Goal: Information Seeking & Learning: Find specific page/section

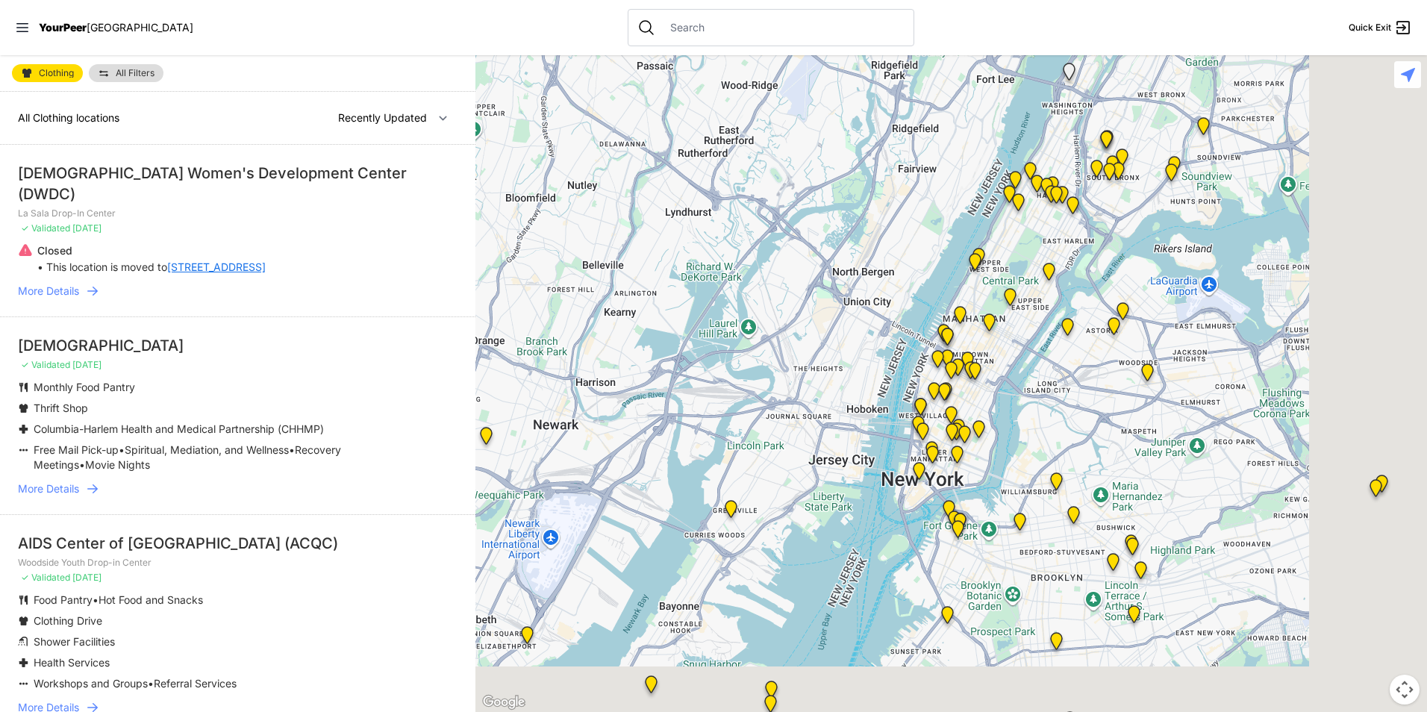
drag, startPoint x: 1258, startPoint y: 635, endPoint x: 1067, endPoint y: 342, distance: 350.0
click at [1067, 342] on div at bounding box center [950, 383] width 951 height 657
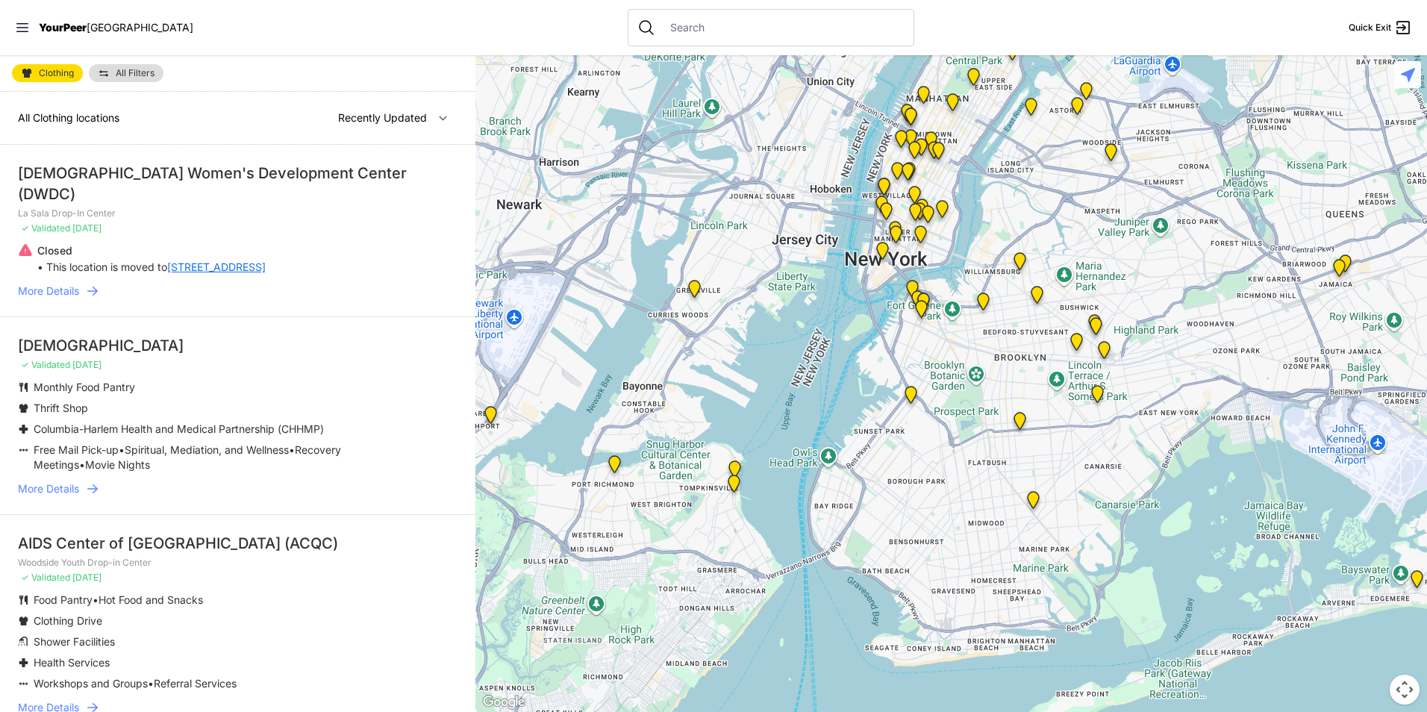
drag, startPoint x: 1002, startPoint y: 585, endPoint x: 980, endPoint y: 390, distance: 196.0
click at [980, 390] on div at bounding box center [950, 383] width 951 height 657
click at [910, 398] on img at bounding box center [910, 398] width 31 height 36
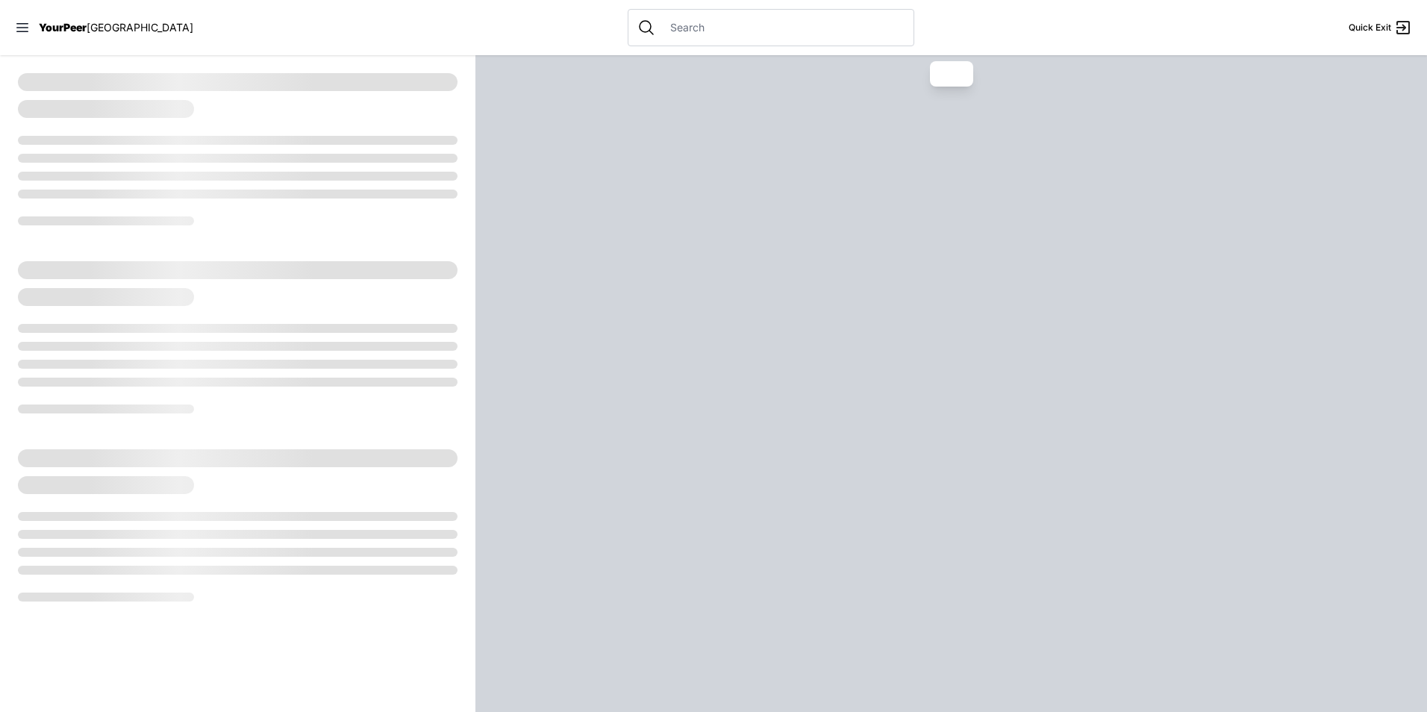
click at [910, 398] on div at bounding box center [950, 383] width 951 height 657
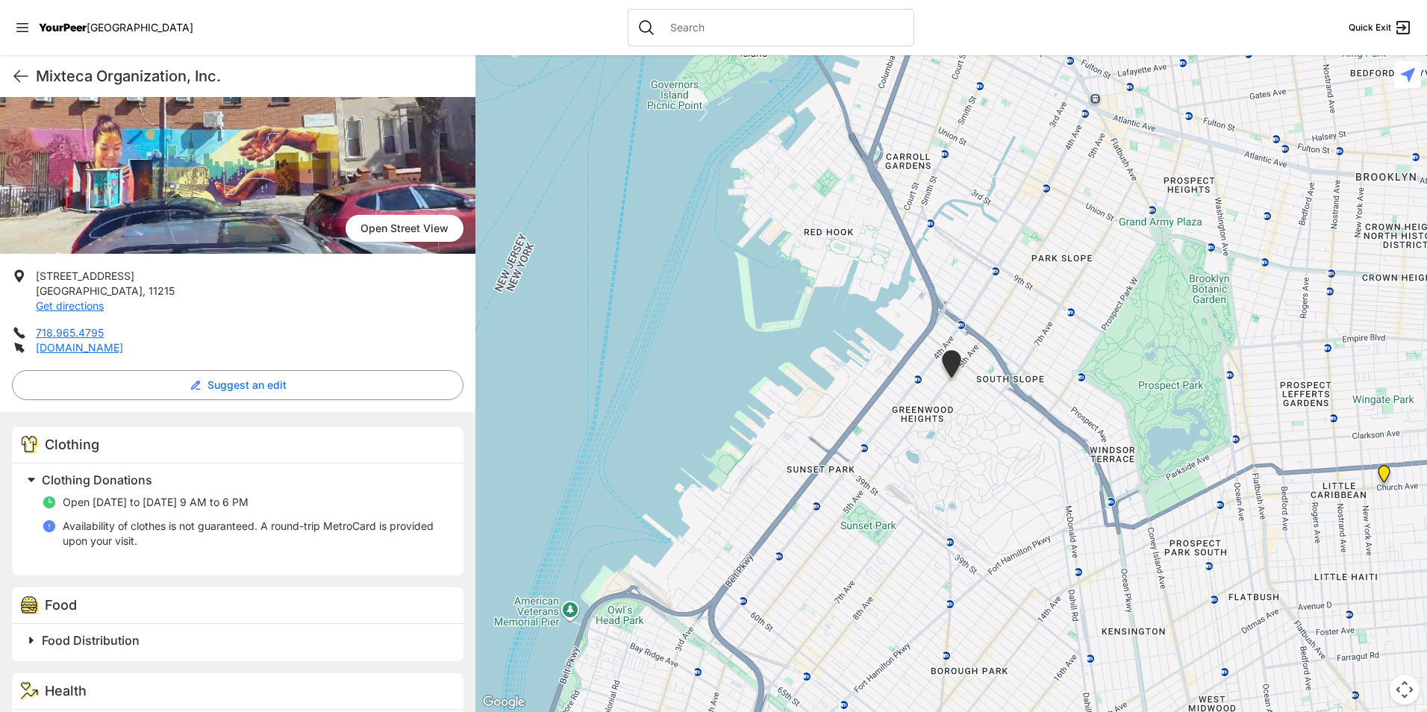
scroll to position [149, 0]
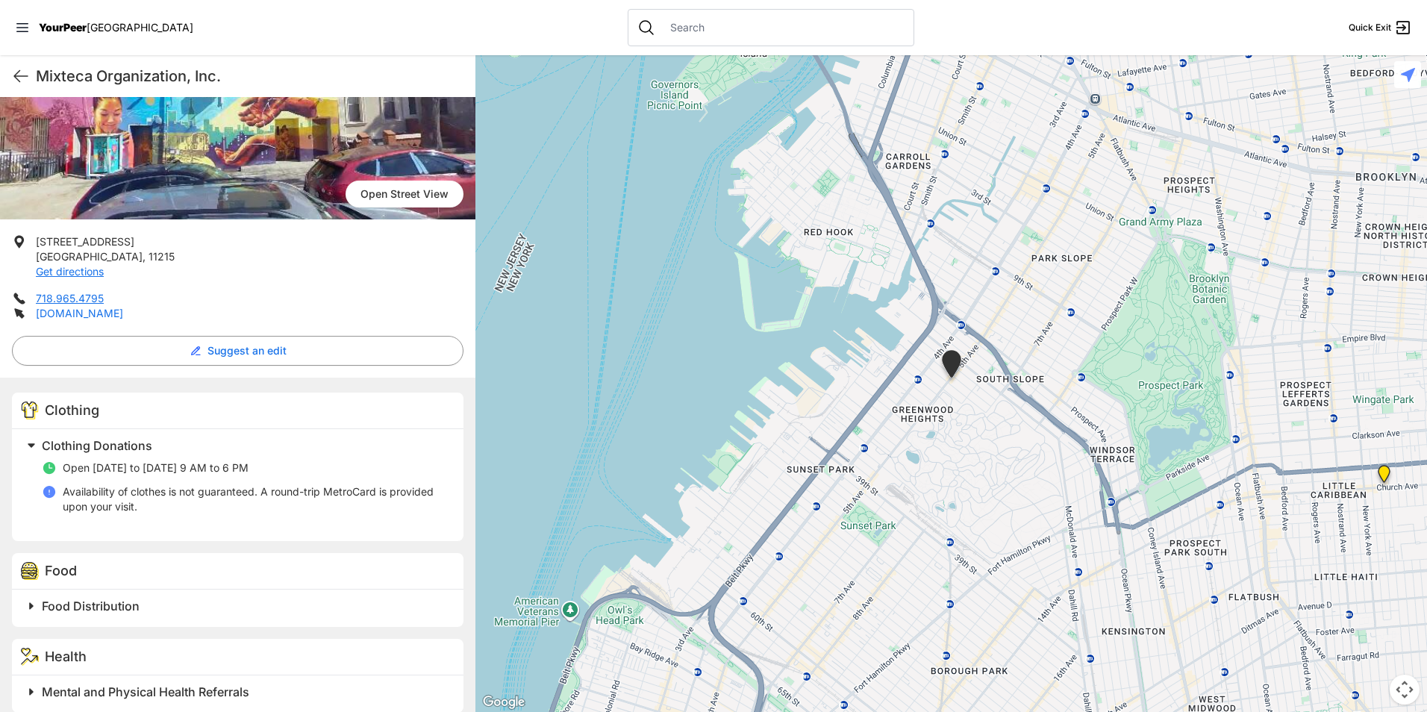
click at [48, 310] on link "[DOMAIN_NAME]" at bounding box center [79, 313] width 87 height 13
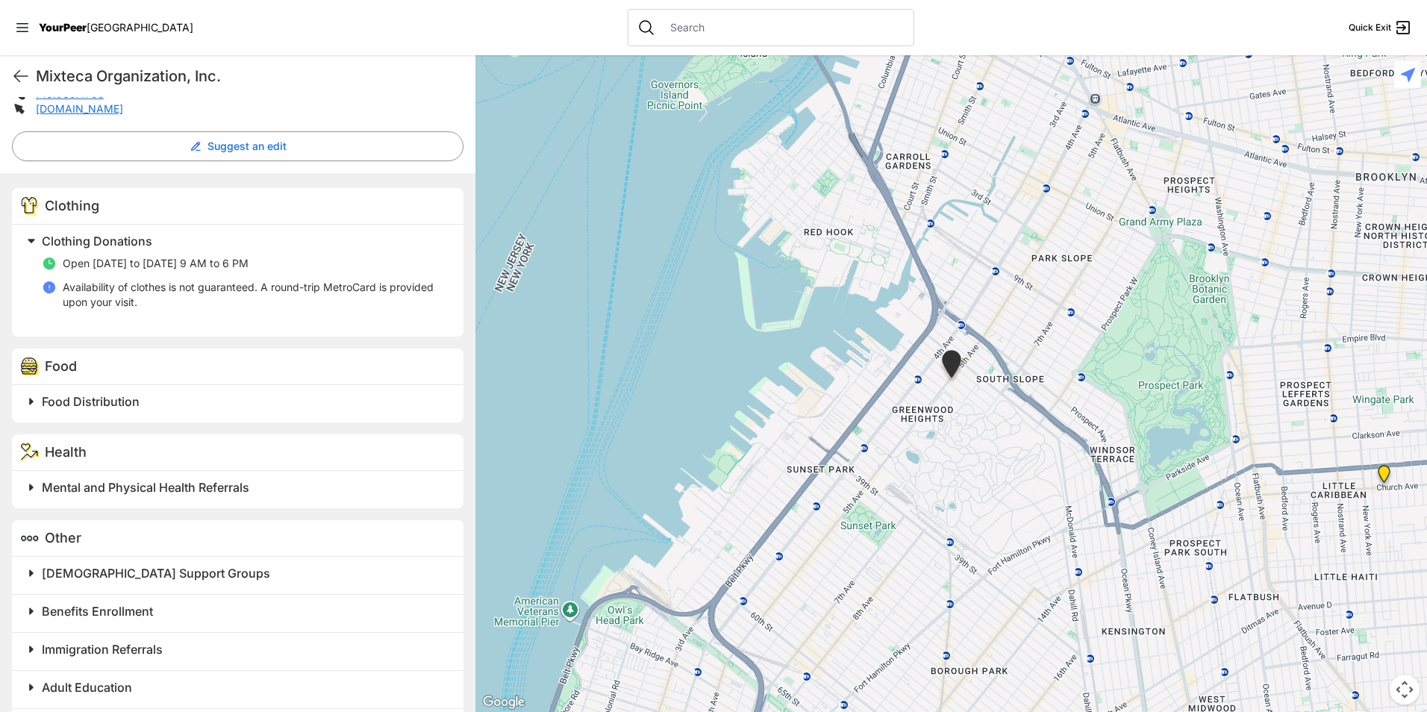
scroll to position [403, 0]
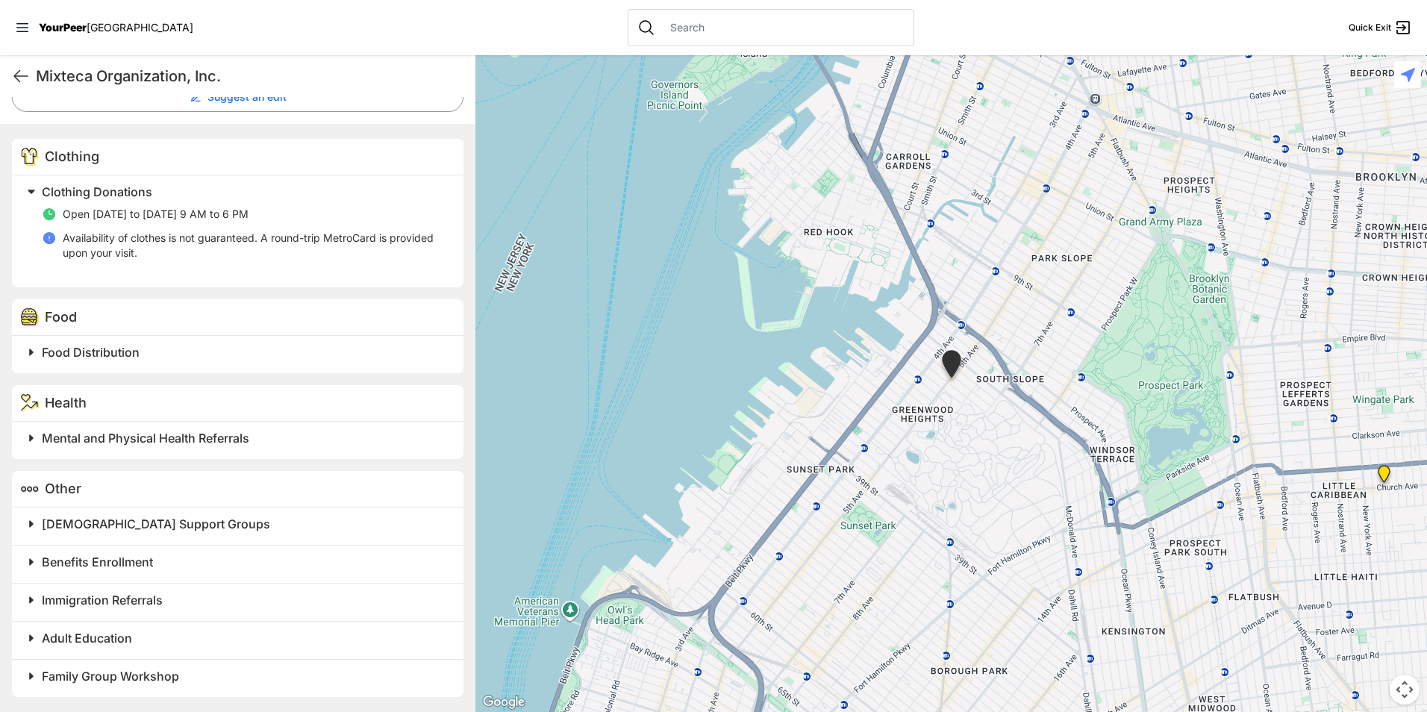
select select "recentlyUpdated"
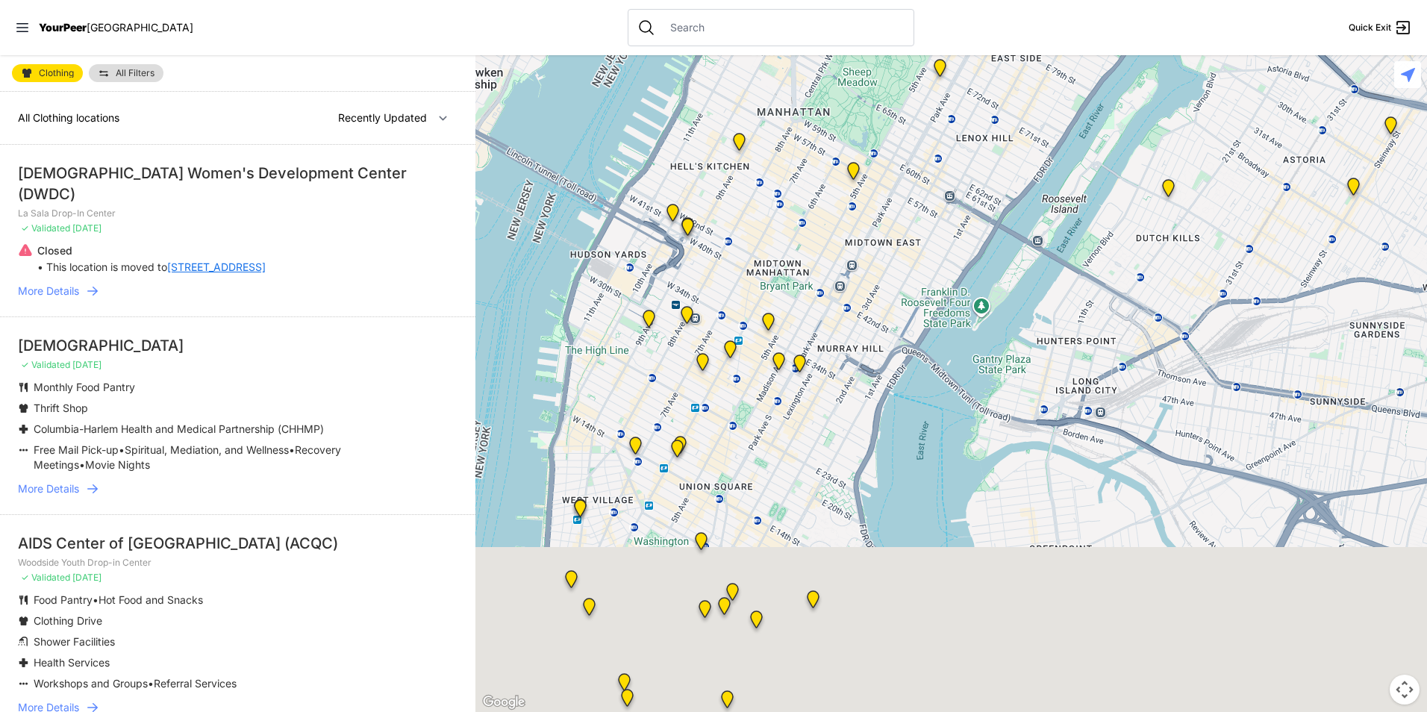
drag, startPoint x: 1207, startPoint y: 687, endPoint x: 1189, endPoint y: 200, distance: 487.6
click at [1190, 201] on div at bounding box center [950, 383] width 951 height 657
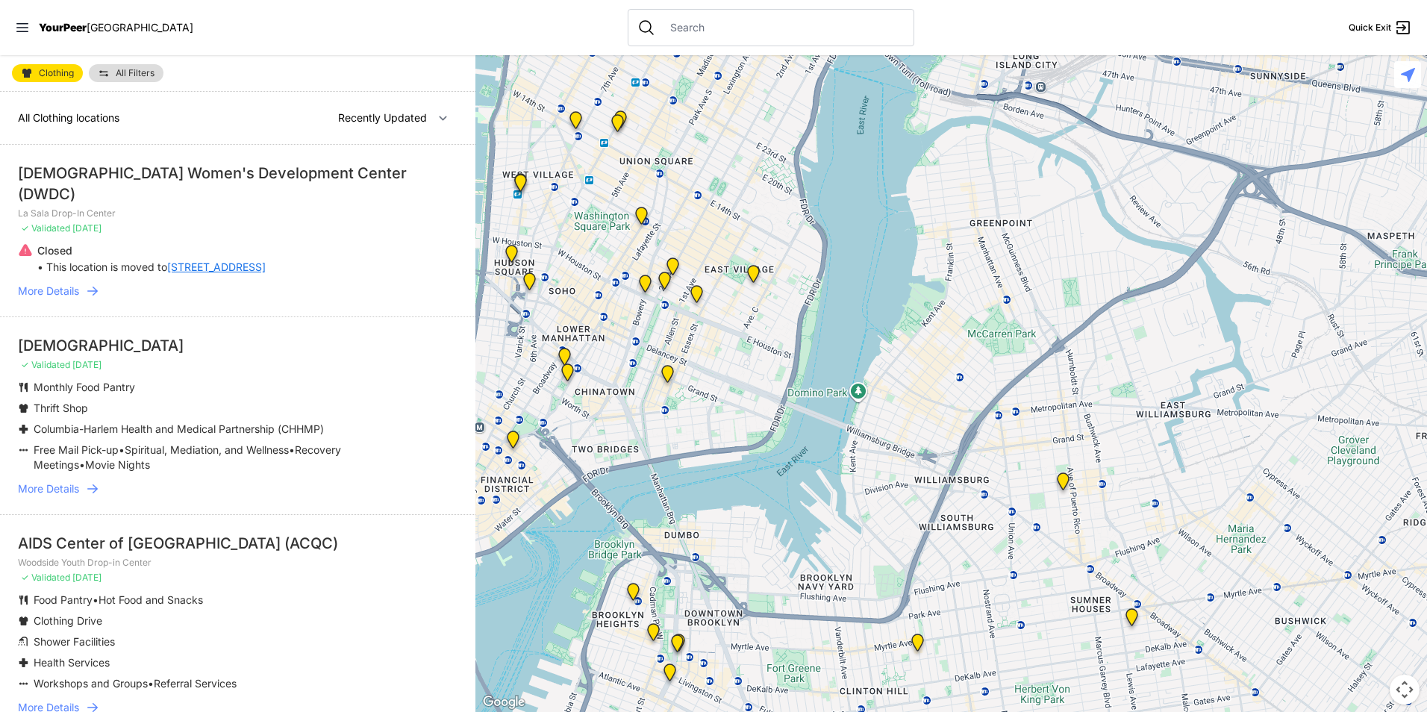
drag, startPoint x: 1180, startPoint y: 550, endPoint x: 1128, endPoint y: 326, distance: 229.9
click at [1128, 326] on div at bounding box center [950, 383] width 951 height 657
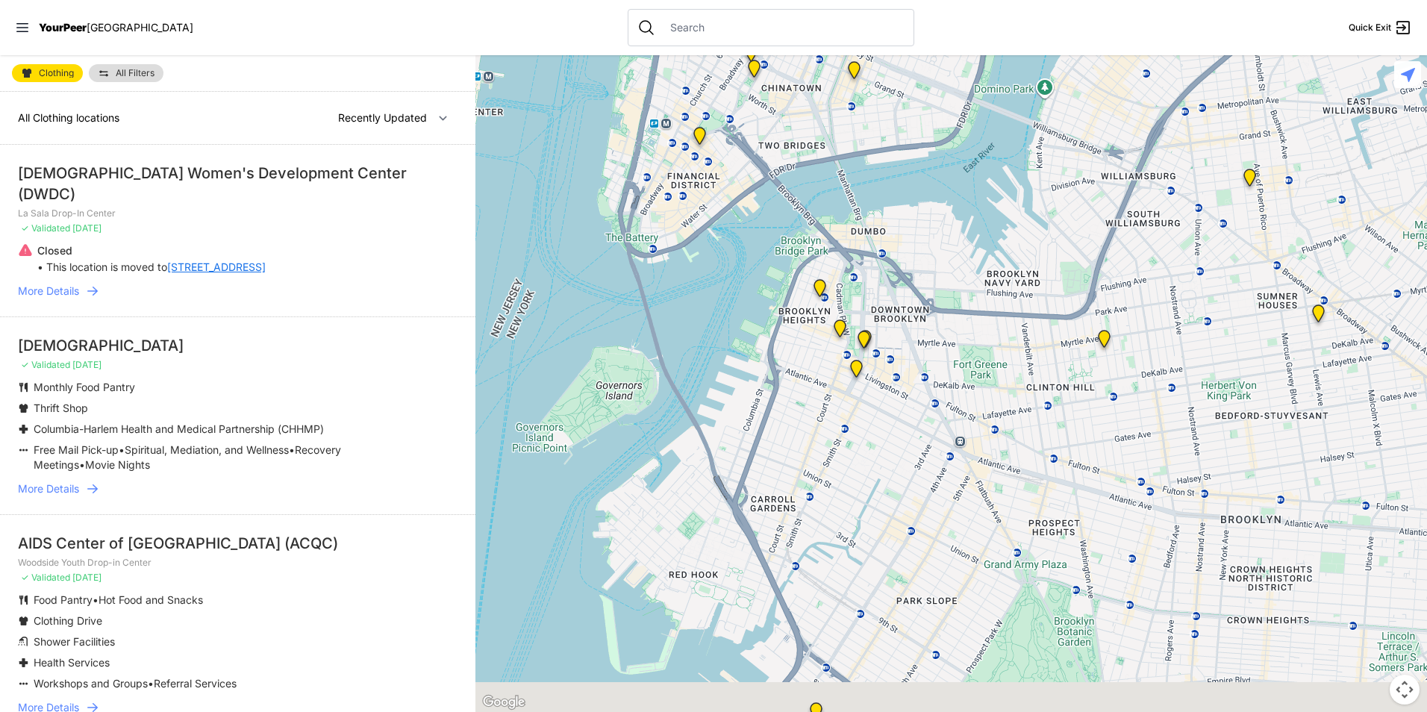
drag, startPoint x: 852, startPoint y: 594, endPoint x: 1054, endPoint y: 313, distance: 346.4
click at [1054, 313] on div at bounding box center [950, 383] width 951 height 657
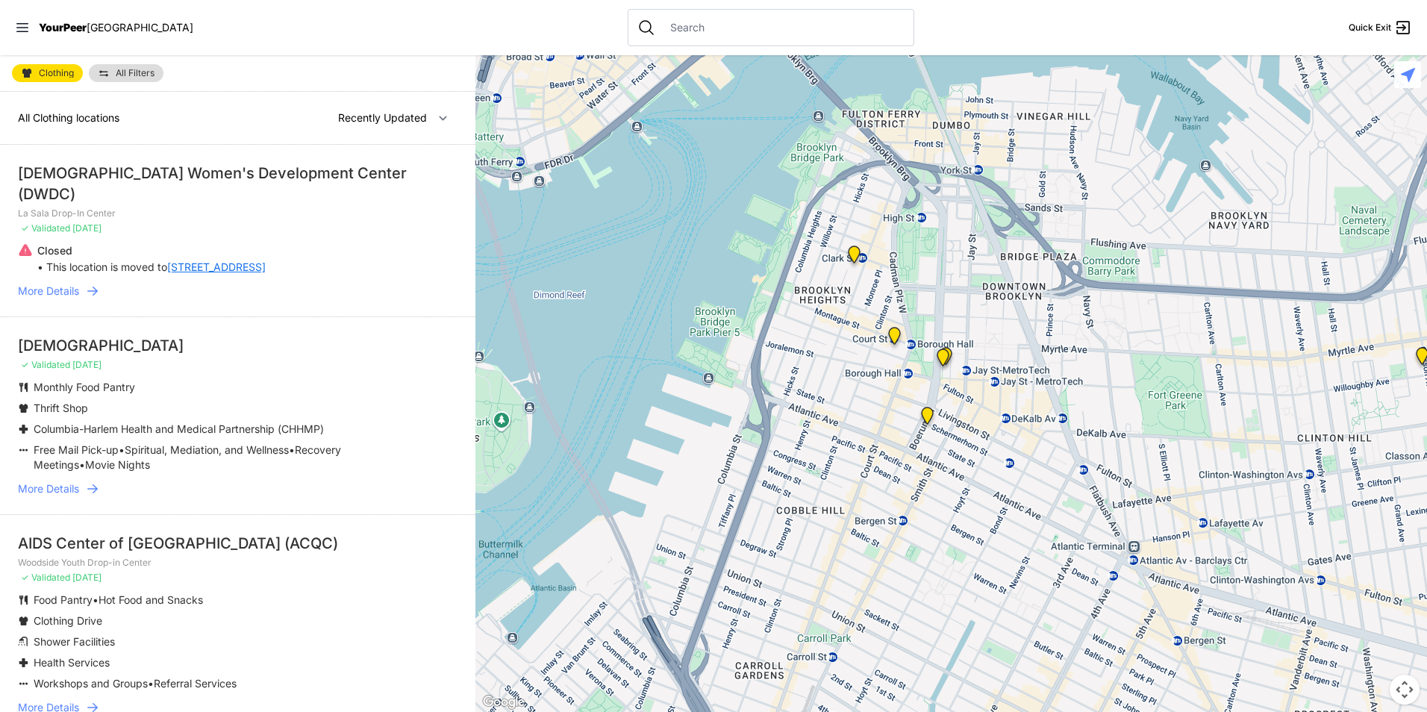
drag, startPoint x: 966, startPoint y: 577, endPoint x: 815, endPoint y: 479, distance: 179.7
click at [815, 479] on div at bounding box center [950, 383] width 951 height 657
click at [925, 416] on img at bounding box center [926, 419] width 31 height 36
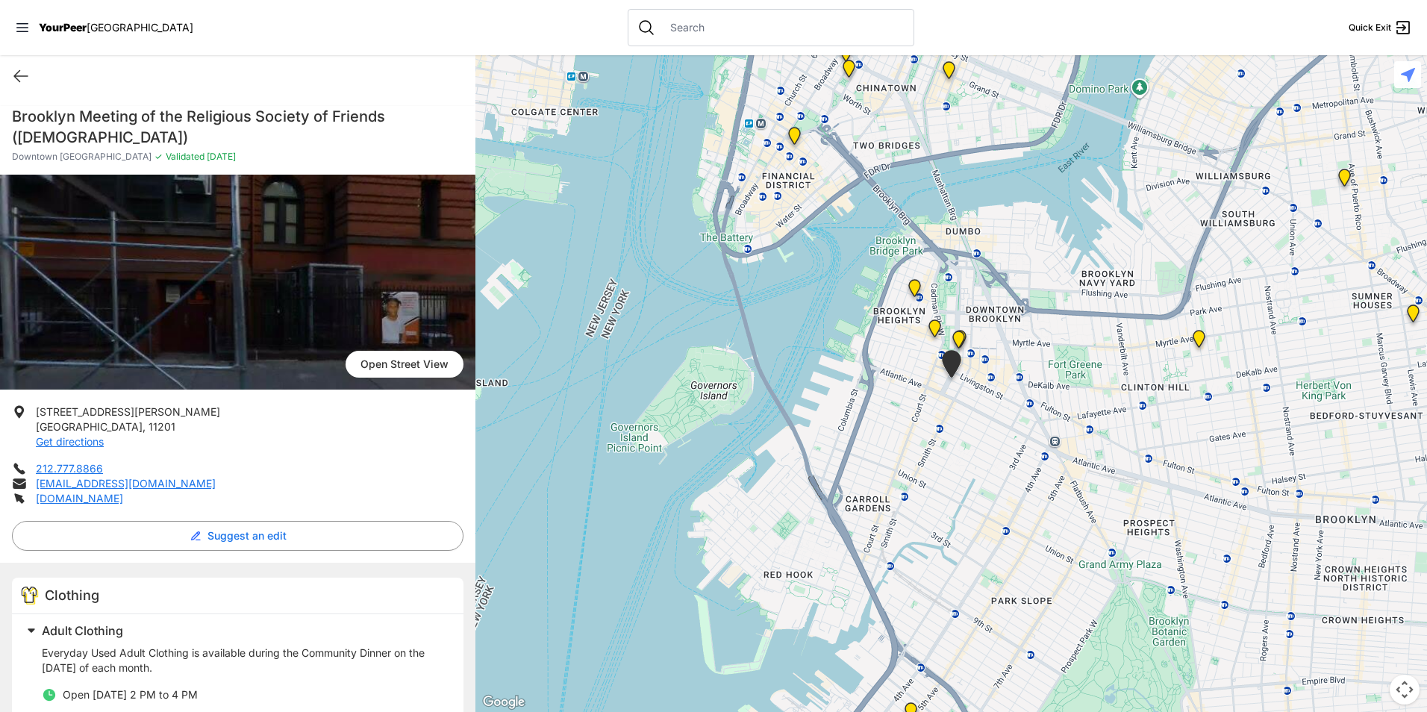
click at [10, 77] on div "Quick Exit" at bounding box center [237, 76] width 475 height 42
click at [25, 75] on icon at bounding box center [21, 76] width 18 height 18
select select "recentlyUpdated"
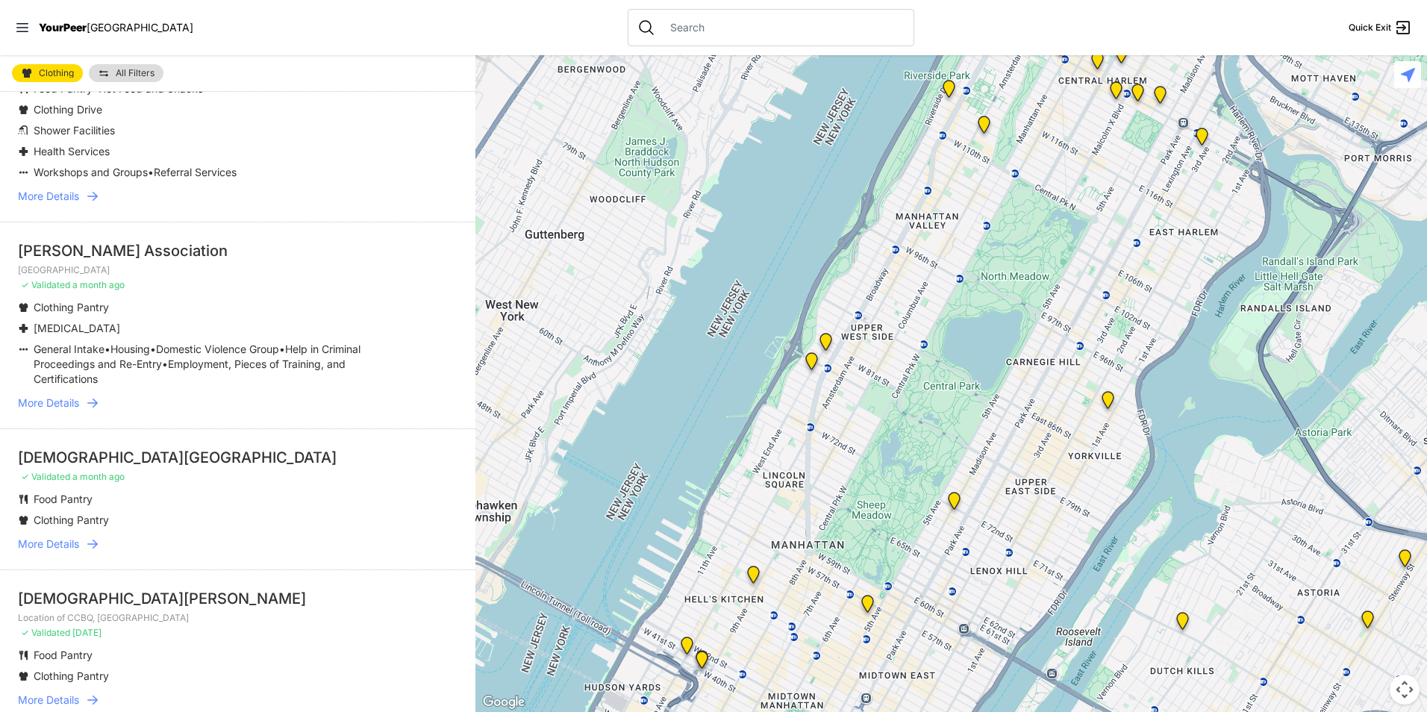
scroll to position [522, 0]
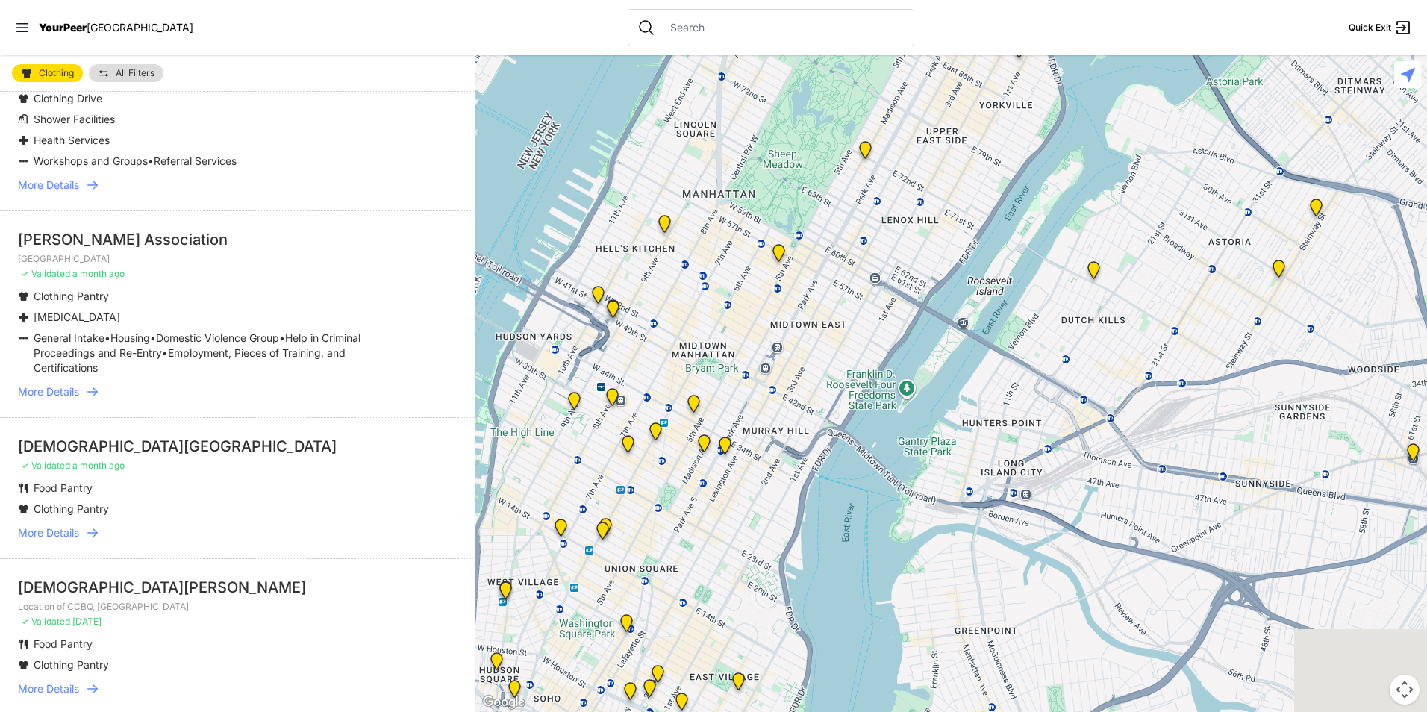
drag, startPoint x: 1188, startPoint y: 640, endPoint x: 1101, endPoint y: 257, distance: 393.2
click at [1101, 257] on img "Fancy Thrift Shop" at bounding box center [1093, 273] width 31 height 36
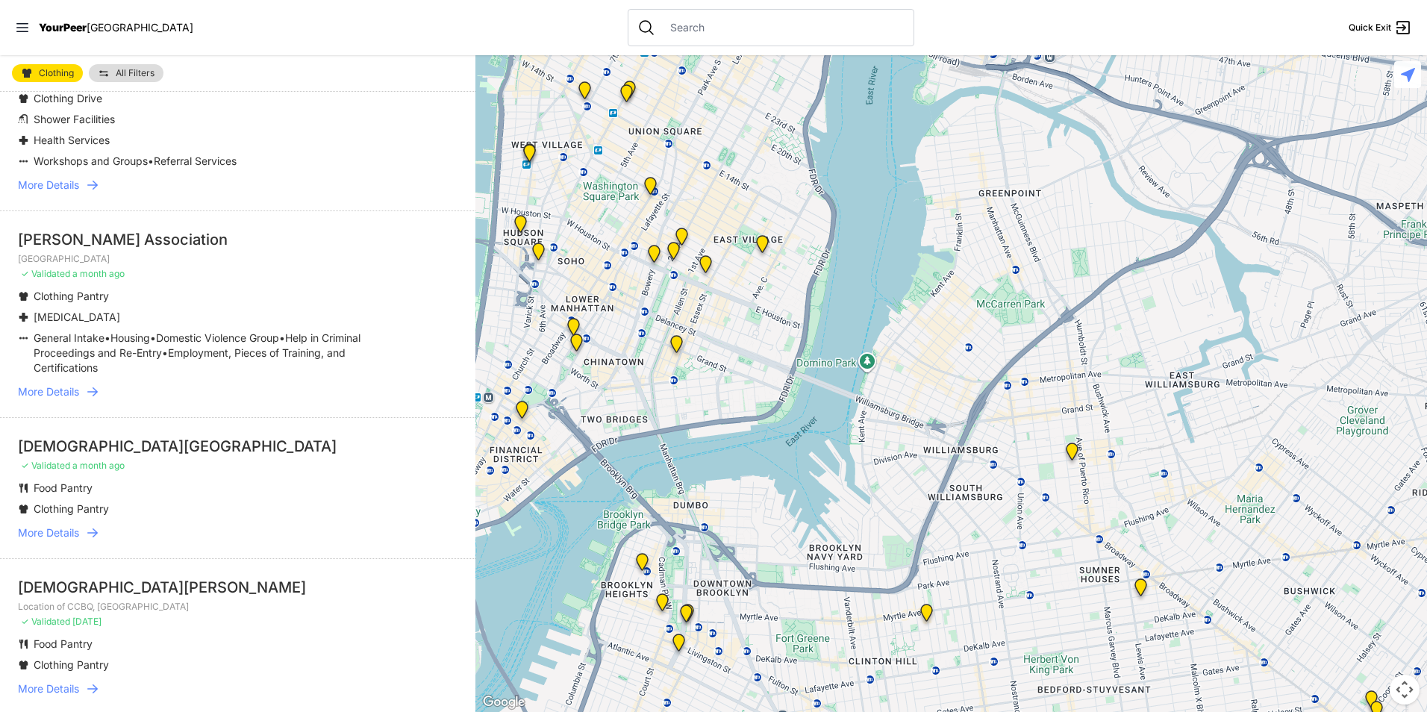
drag, startPoint x: 1059, startPoint y: 666, endPoint x: 1063, endPoint y: 285, distance: 380.6
click at [1063, 285] on div at bounding box center [950, 383] width 951 height 657
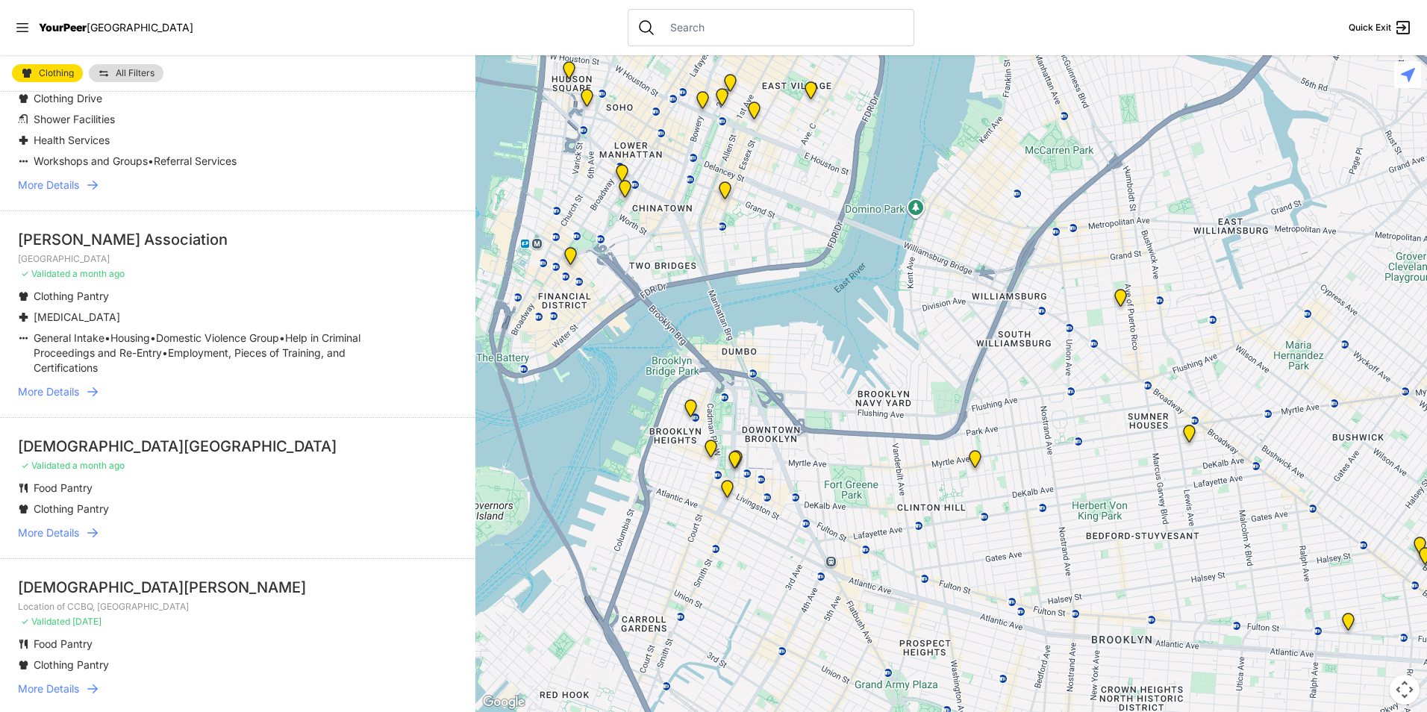
drag, startPoint x: 728, startPoint y: 655, endPoint x: 795, endPoint y: 560, distance: 116.8
click at [795, 560] on div at bounding box center [950, 383] width 951 height 657
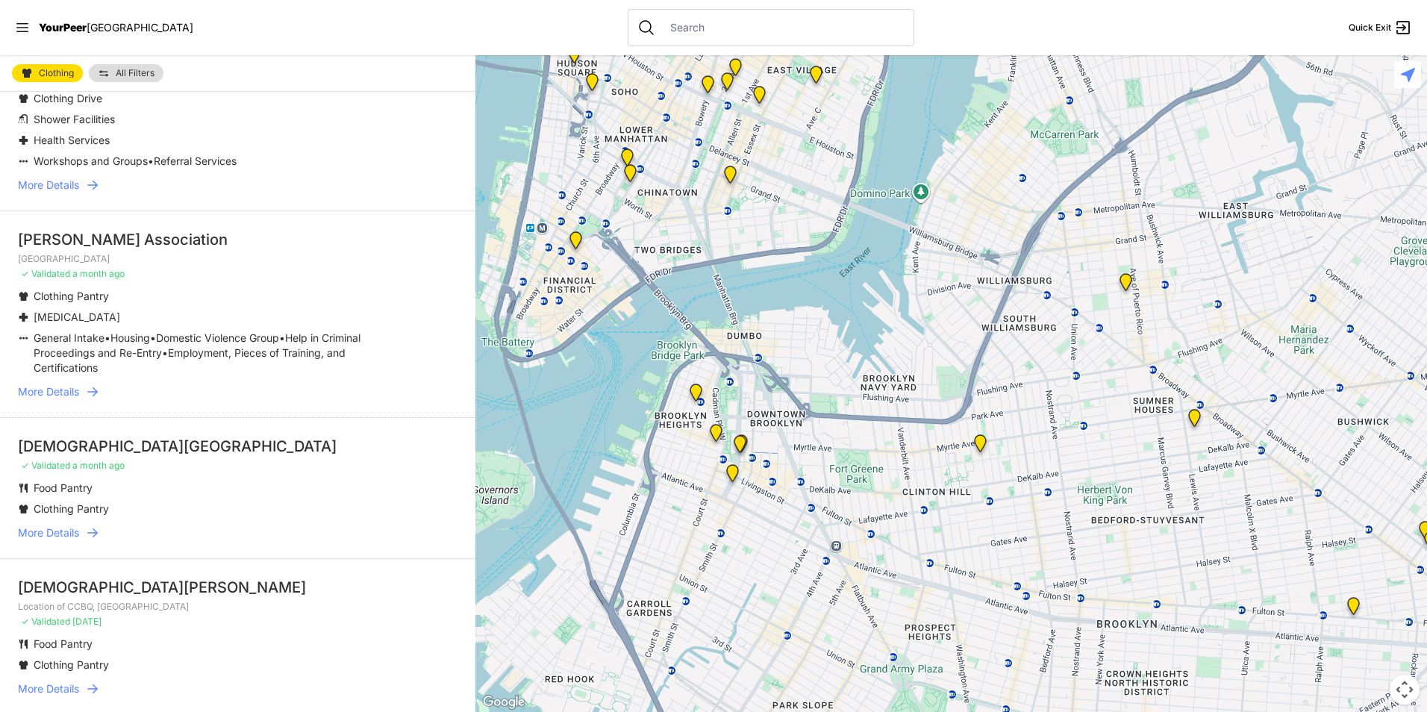
click at [695, 390] on img at bounding box center [696, 396] width 31 height 36
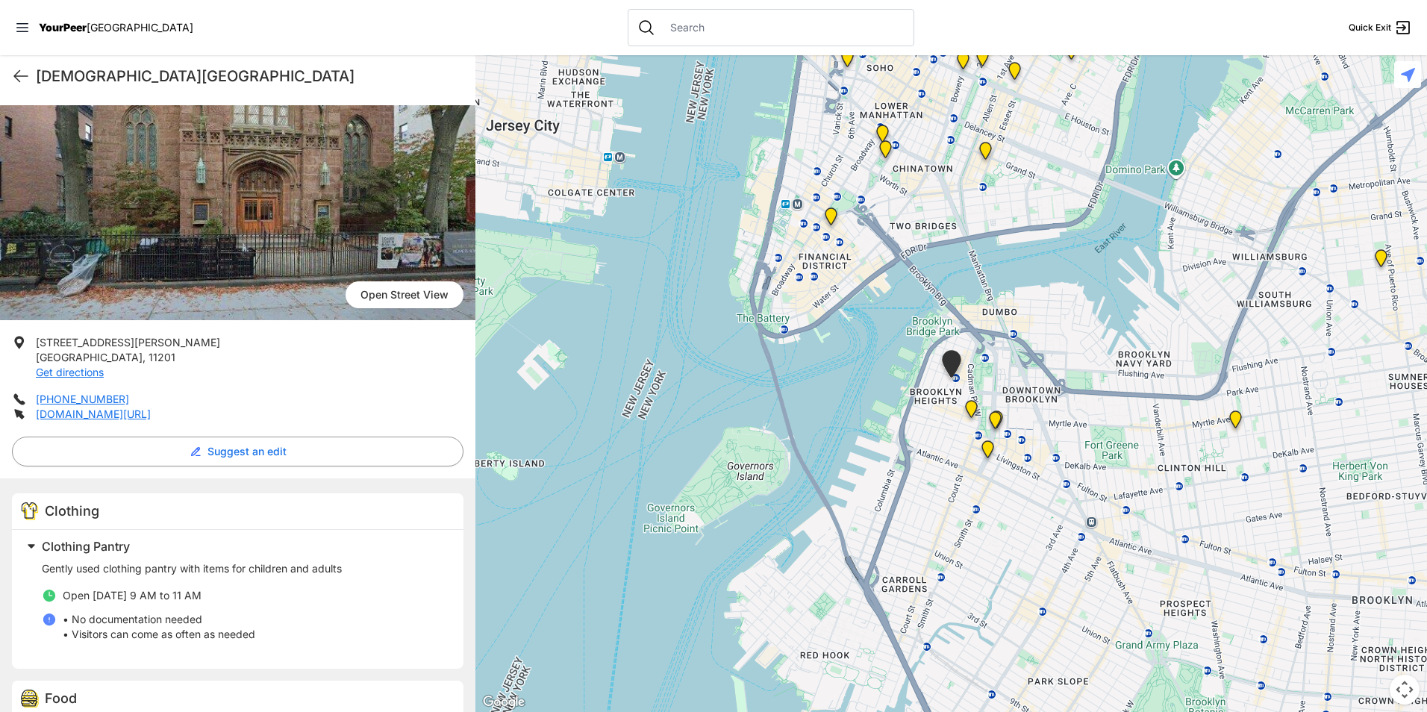
scroll to position [75, 0]
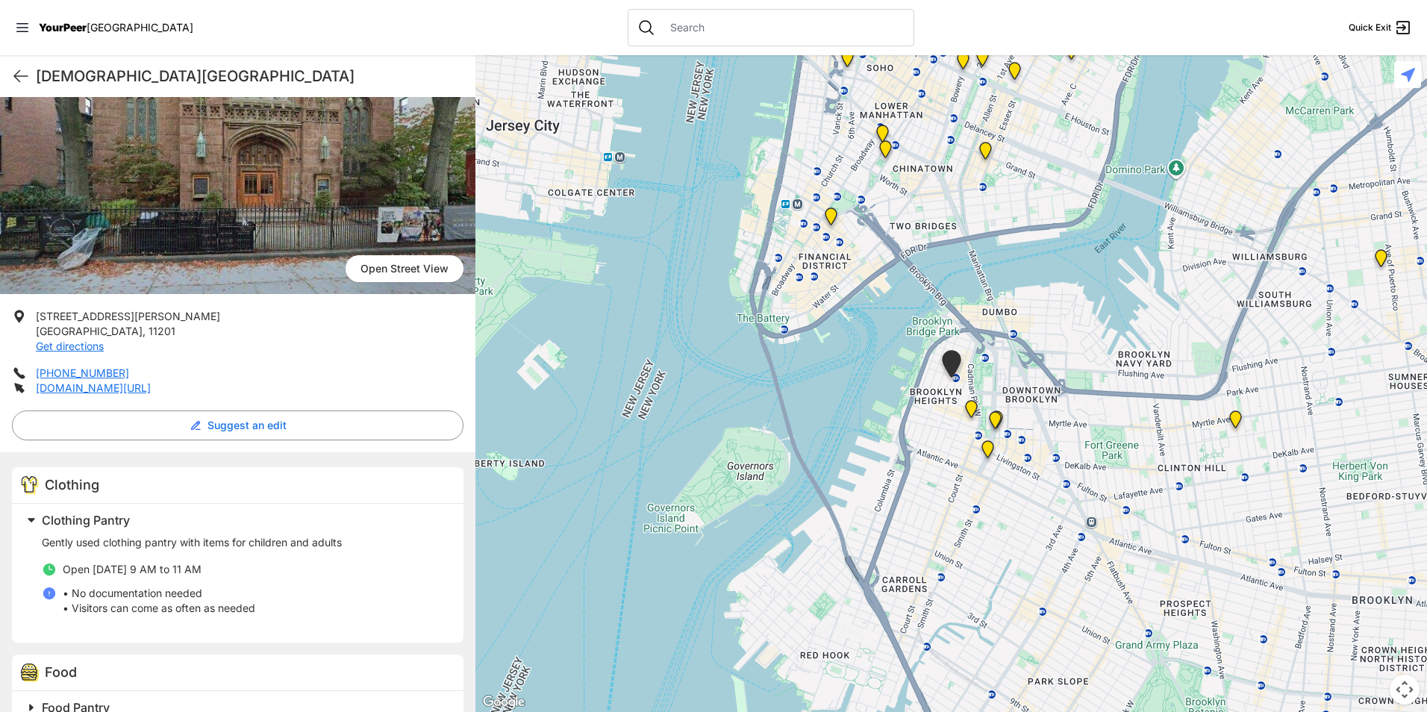
click at [971, 409] on img "Brooklyn" at bounding box center [971, 412] width 31 height 36
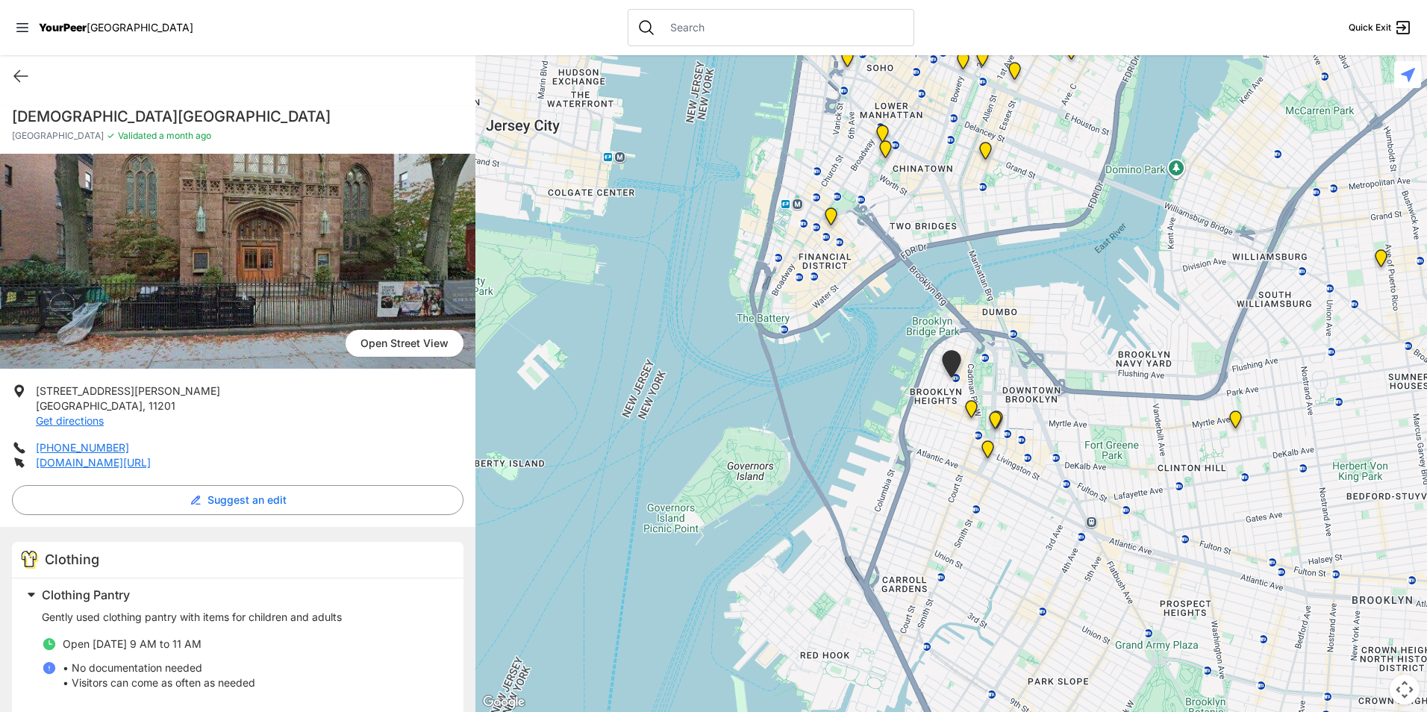
select select "recentlyUpdated"
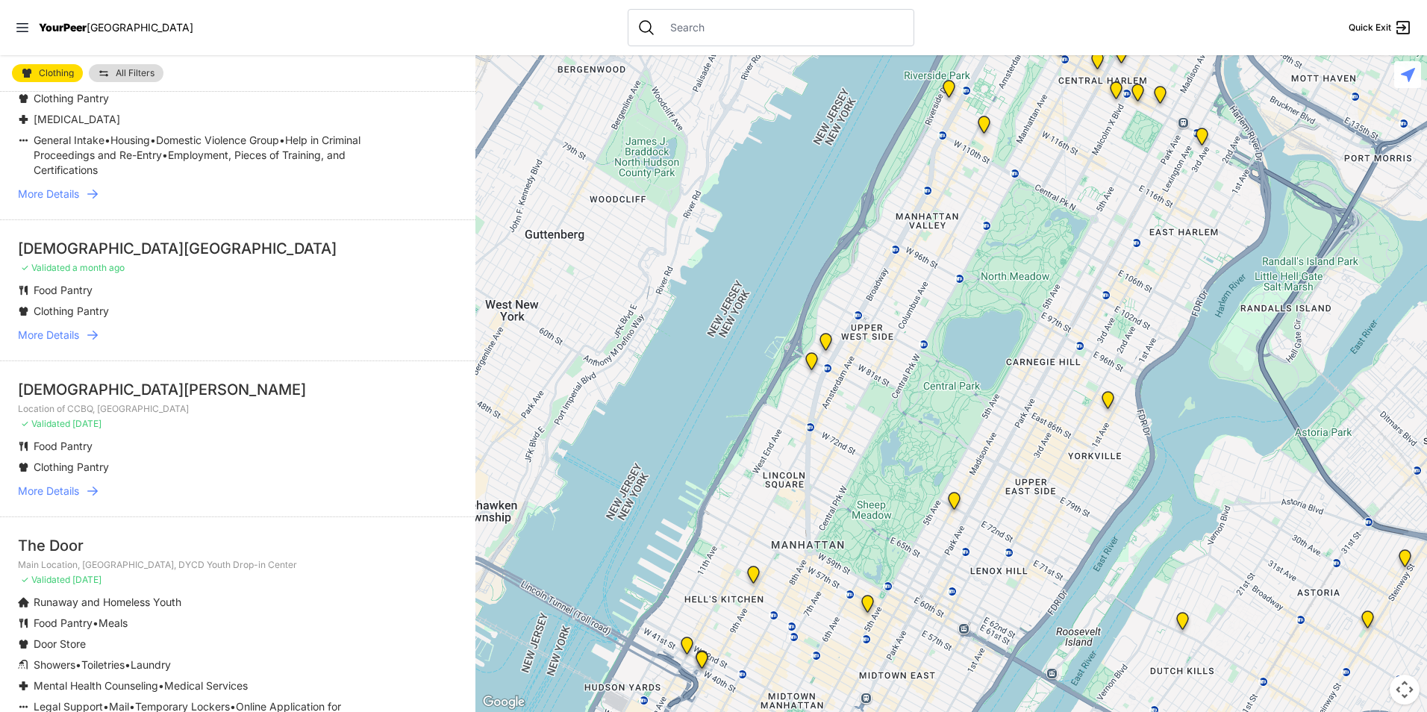
scroll to position [746, 0]
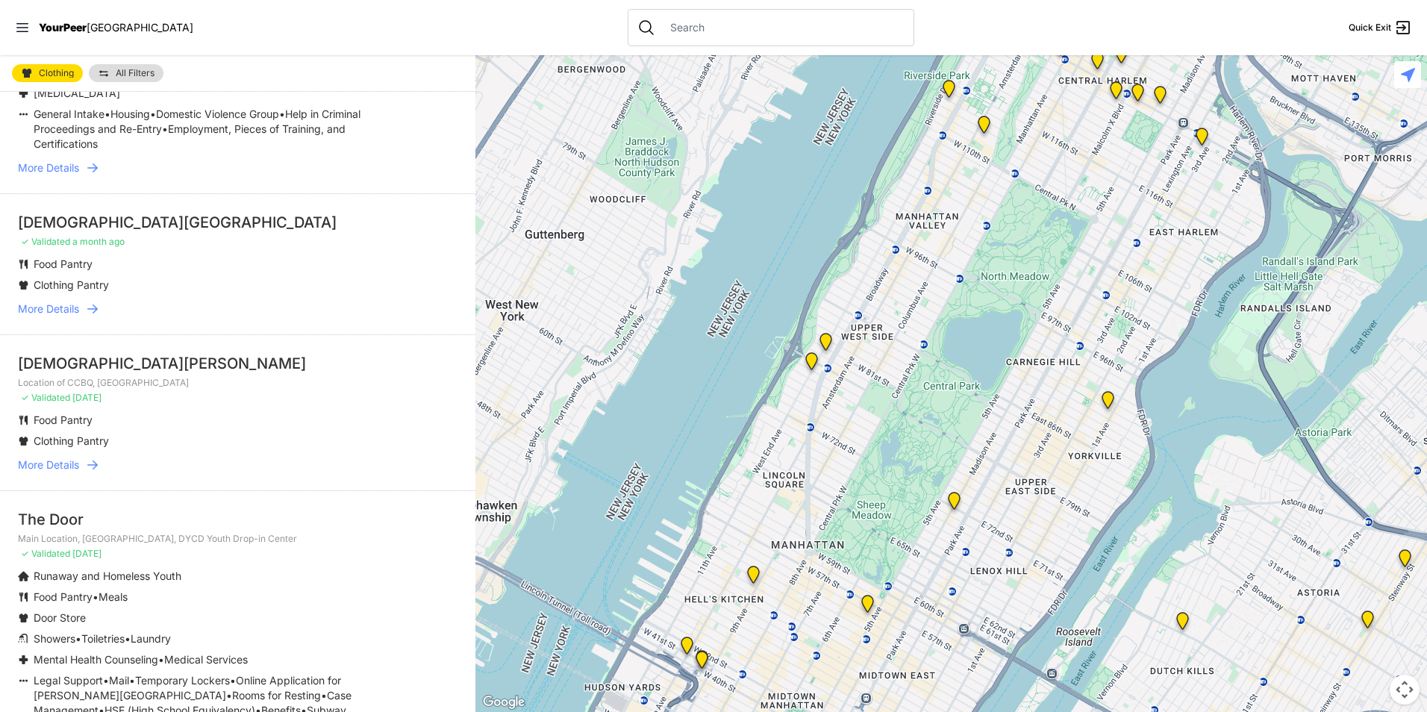
click at [39, 457] on span "More Details" at bounding box center [48, 464] width 61 height 15
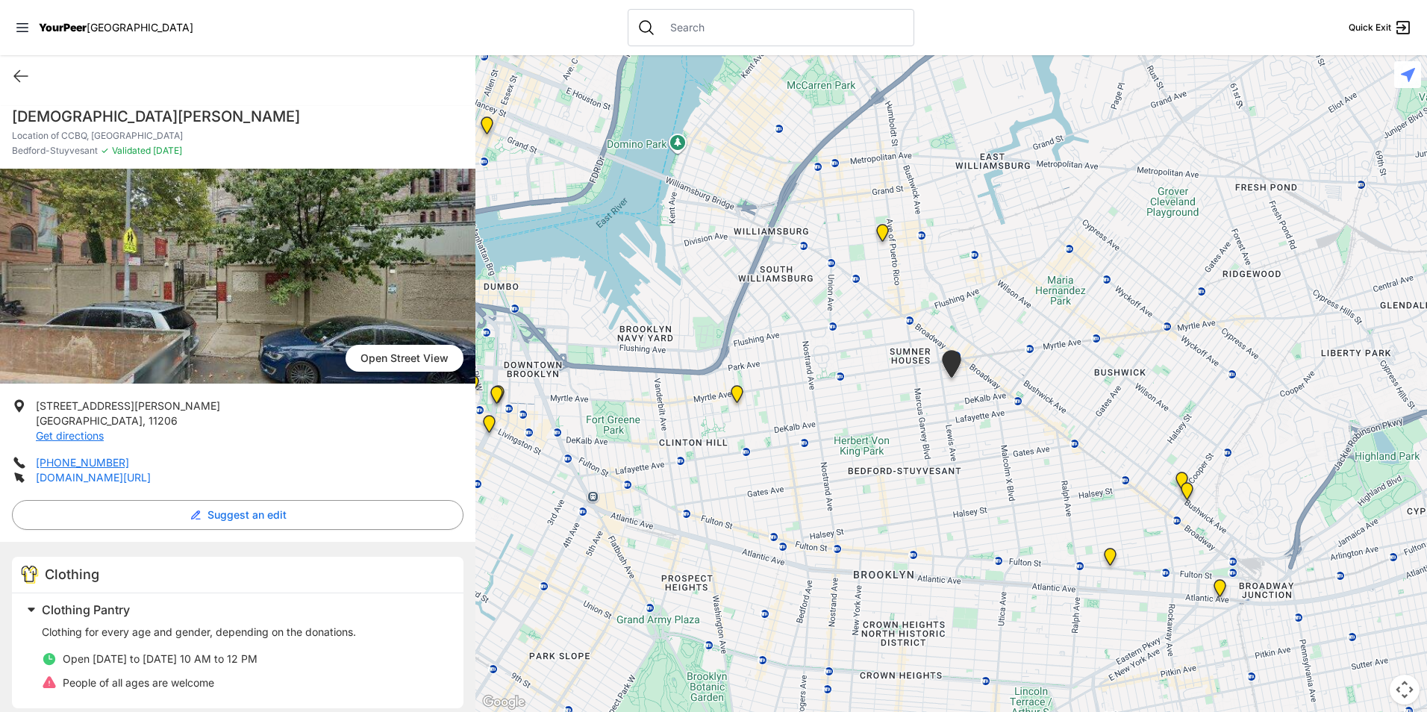
click at [151, 475] on link "[DOMAIN_NAME][URL]" at bounding box center [93, 477] width 115 height 13
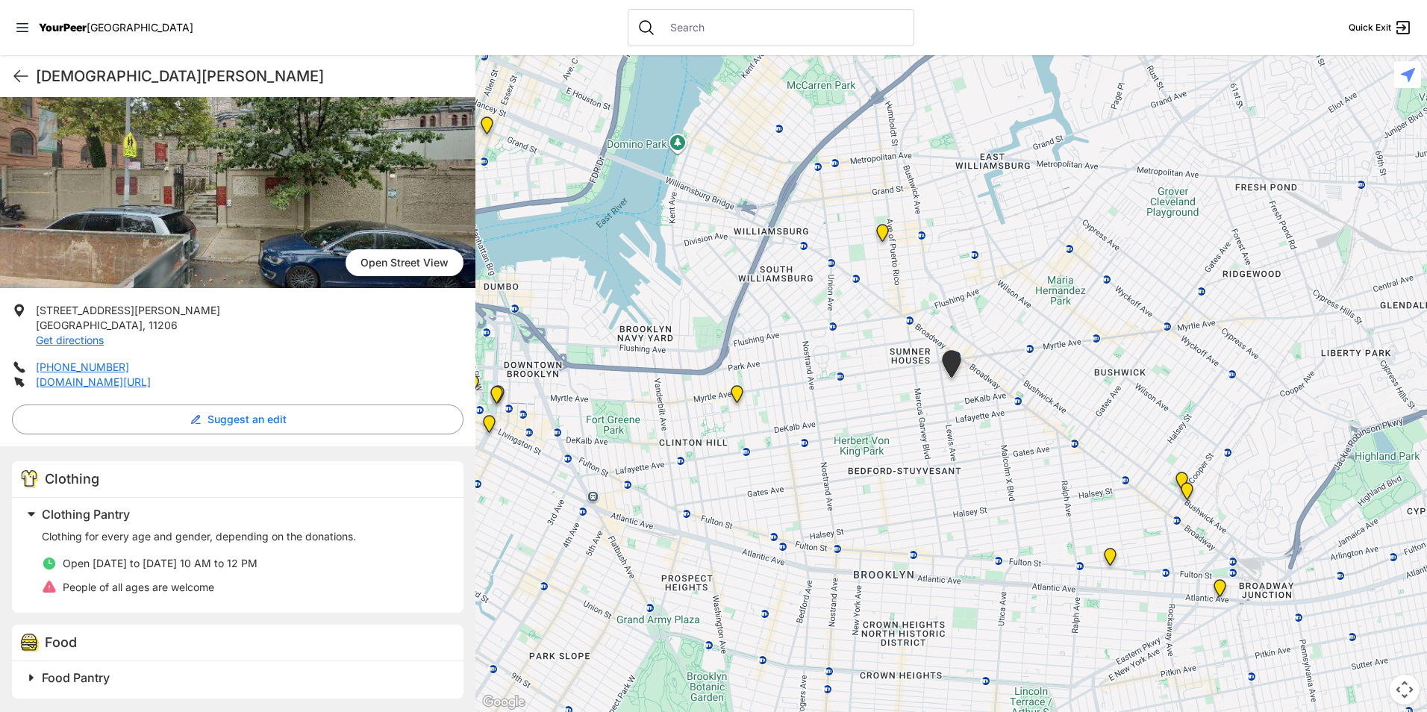
scroll to position [97, 0]
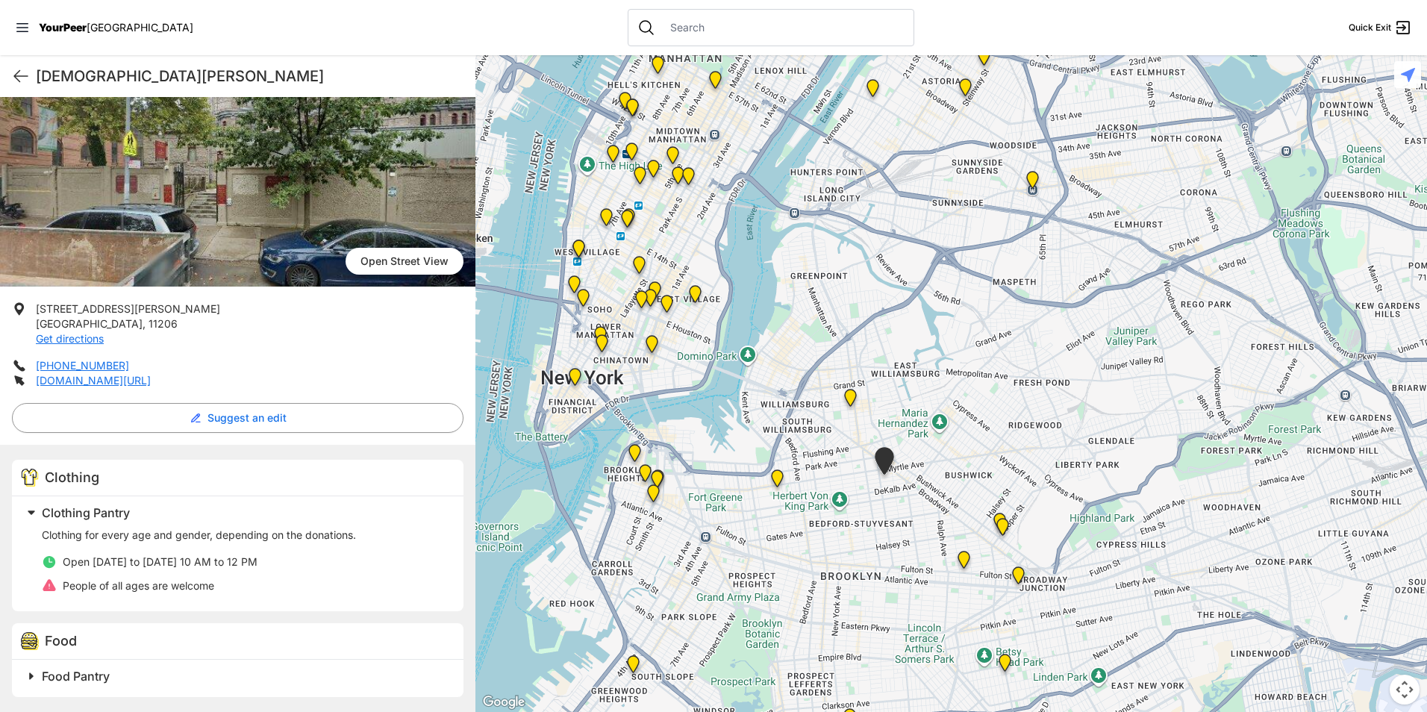
click at [310, 682] on h2 "Food Pantry" at bounding box center [244, 676] width 404 height 18
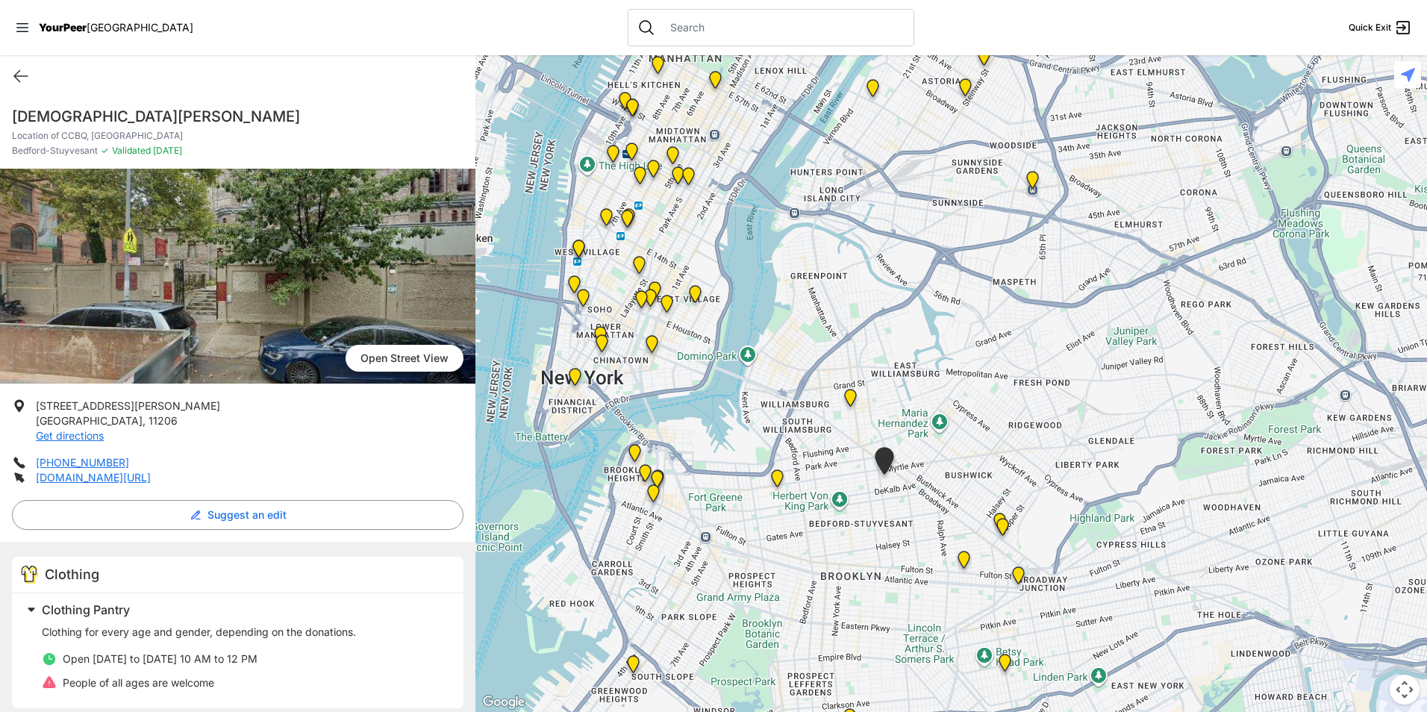
select select "recentlyUpdated"
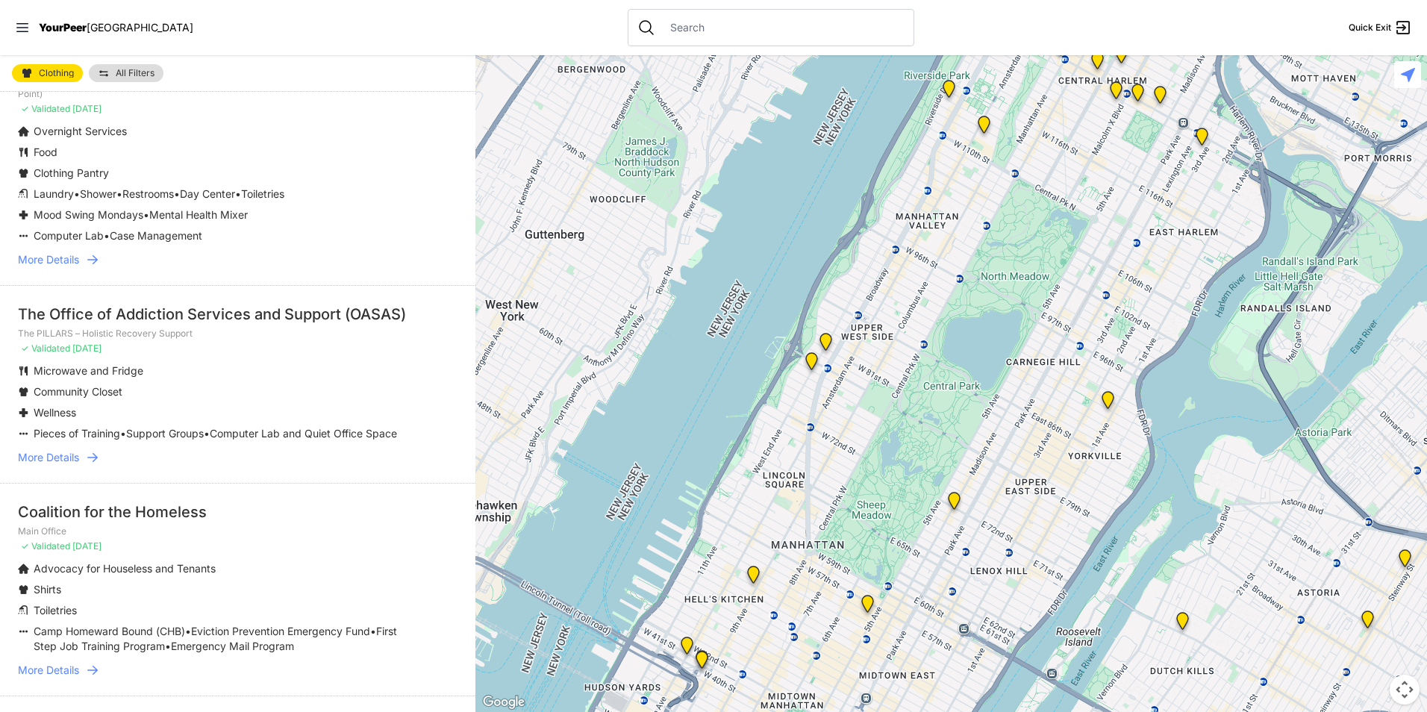
scroll to position [2015, 0]
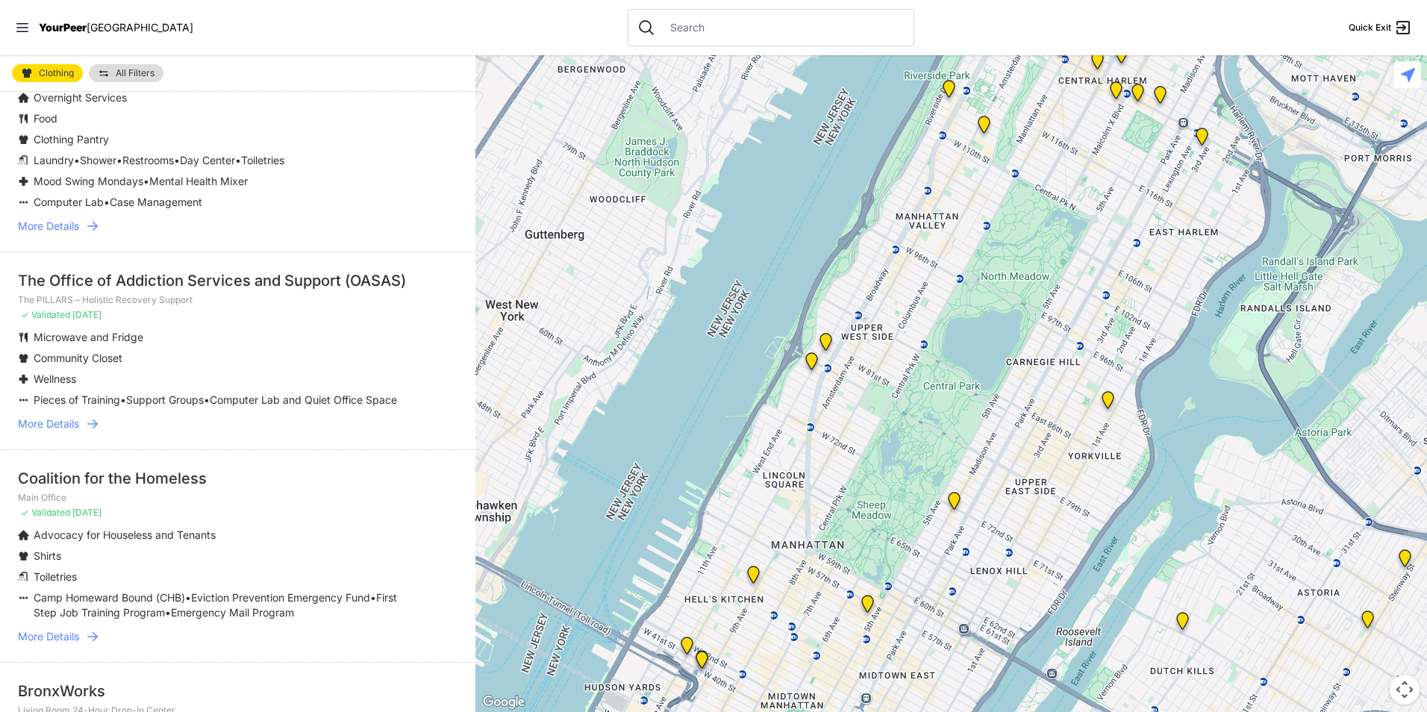
click at [98, 479] on div "Coalition for the Homeless" at bounding box center [238, 478] width 440 height 21
click at [63, 629] on span "More Details" at bounding box center [48, 636] width 61 height 15
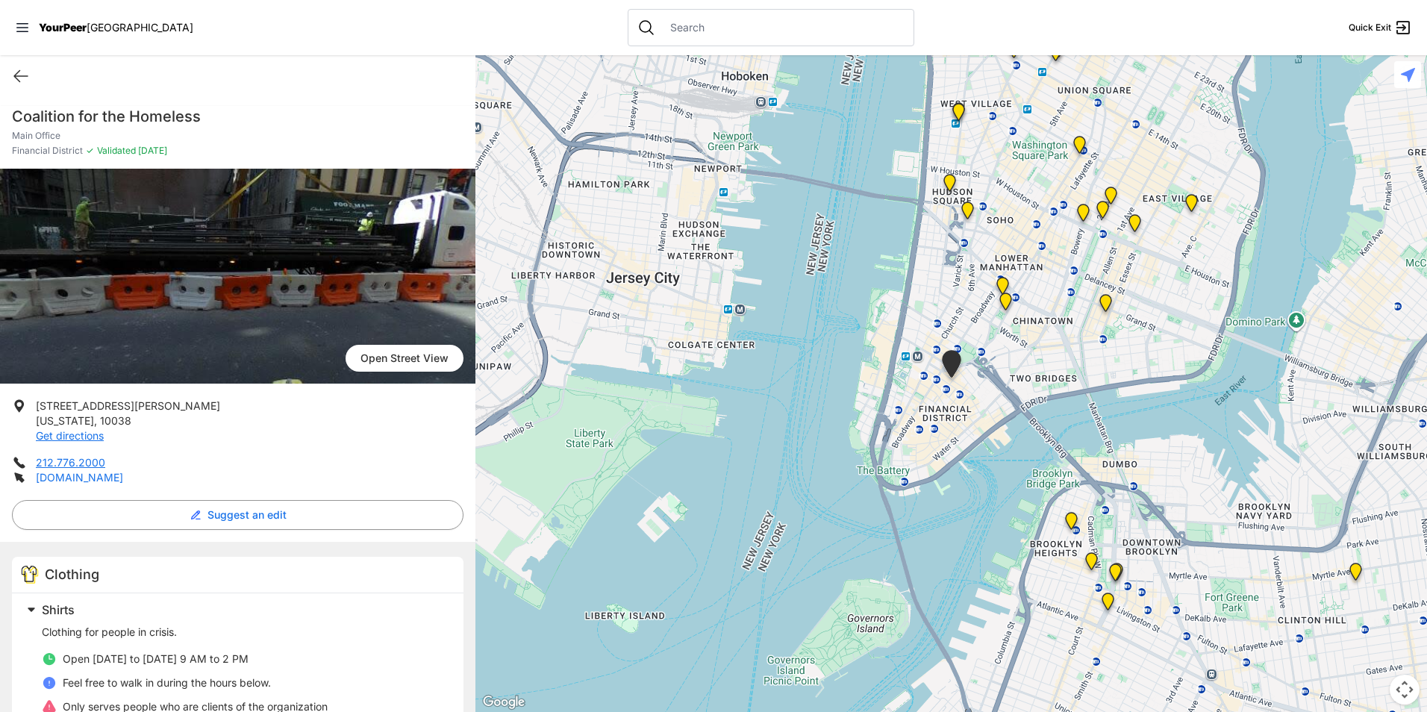
click at [108, 476] on link "[DOMAIN_NAME]" at bounding box center [79, 477] width 87 height 13
click at [121, 476] on link "[DOMAIN_NAME]" at bounding box center [79, 477] width 87 height 13
click at [1357, 569] on img at bounding box center [1355, 575] width 31 height 36
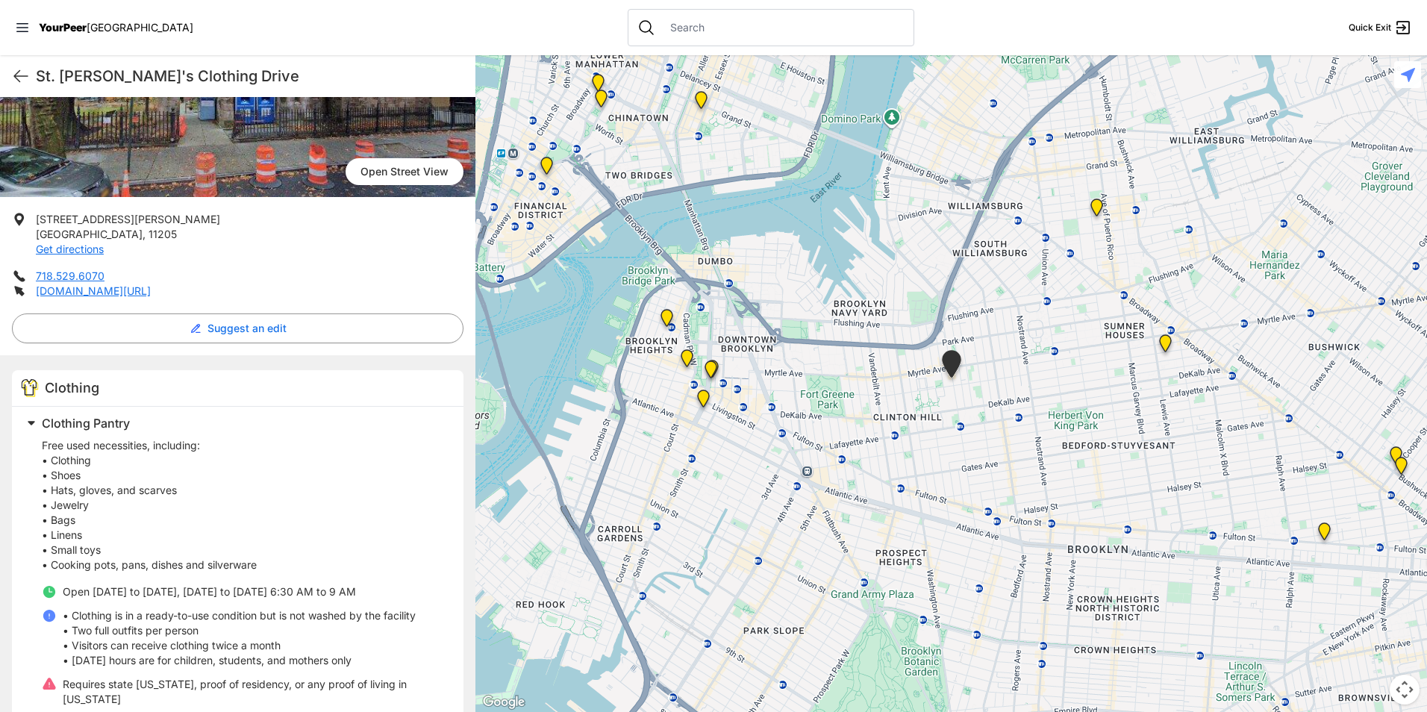
scroll to position [184, 0]
